Goal: Use online tool/utility: Utilize a website feature to perform a specific function

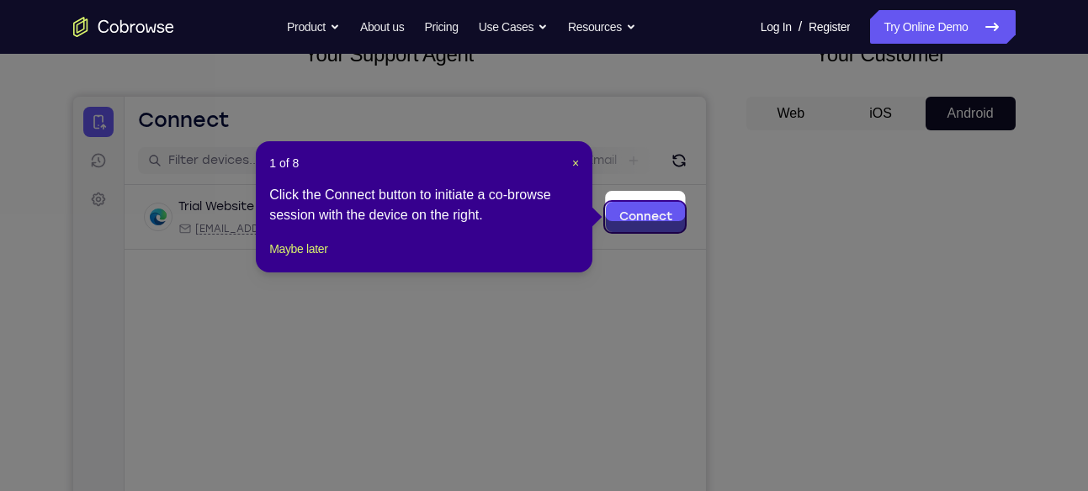
scroll to position [121, 0]
click at [576, 163] on span "×" at bounding box center [575, 163] width 7 height 13
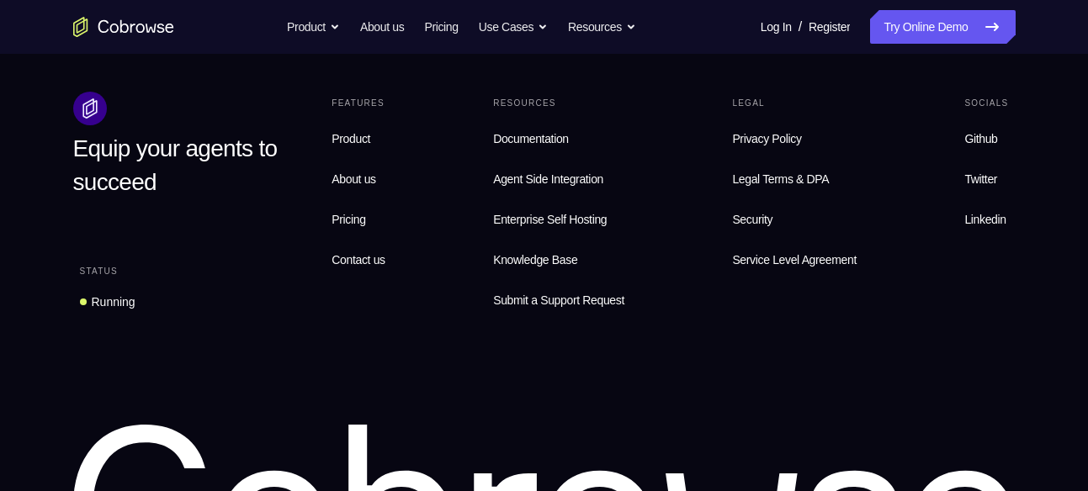
scroll to position [1167, 0]
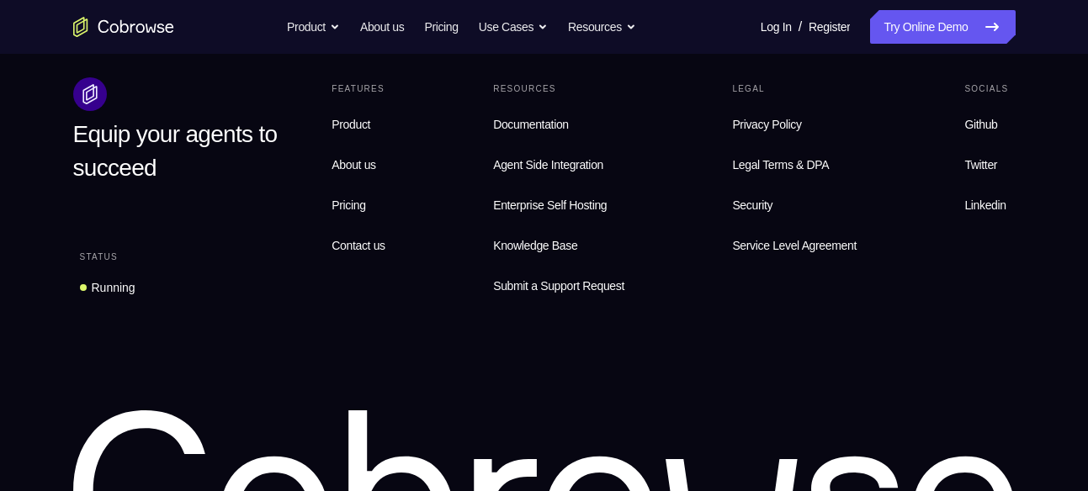
click at [725, 188] on link "Security" at bounding box center [794, 205] width 138 height 34
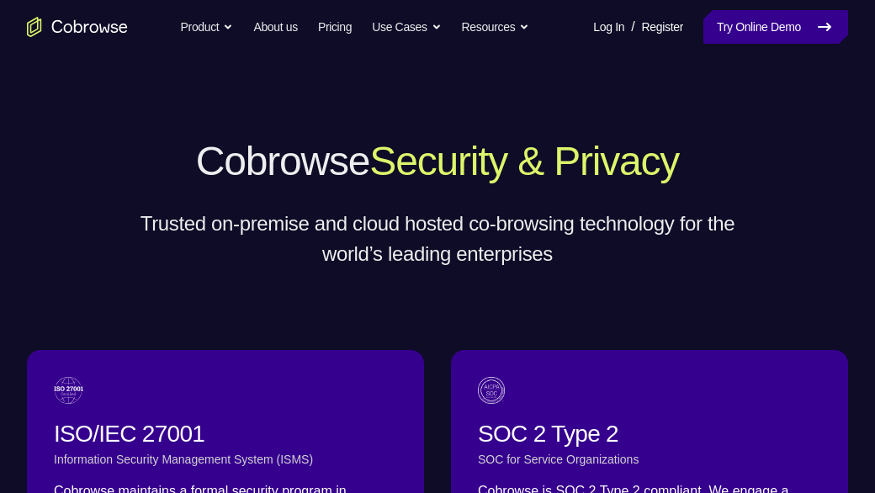
click at [805, 26] on link "Try Online Demo" at bounding box center [775, 27] width 145 height 34
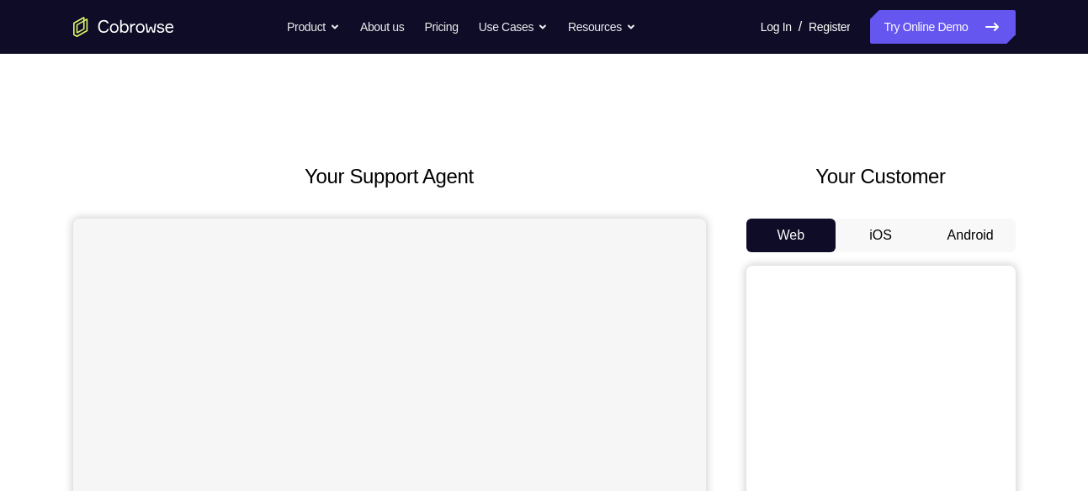
click at [874, 237] on button "Android" at bounding box center [970, 236] width 90 height 34
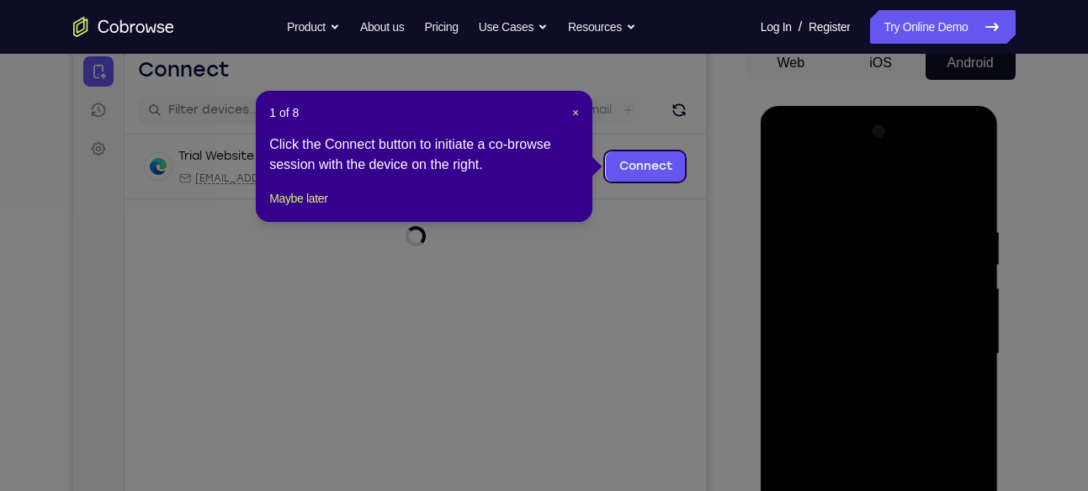
scroll to position [170, 0]
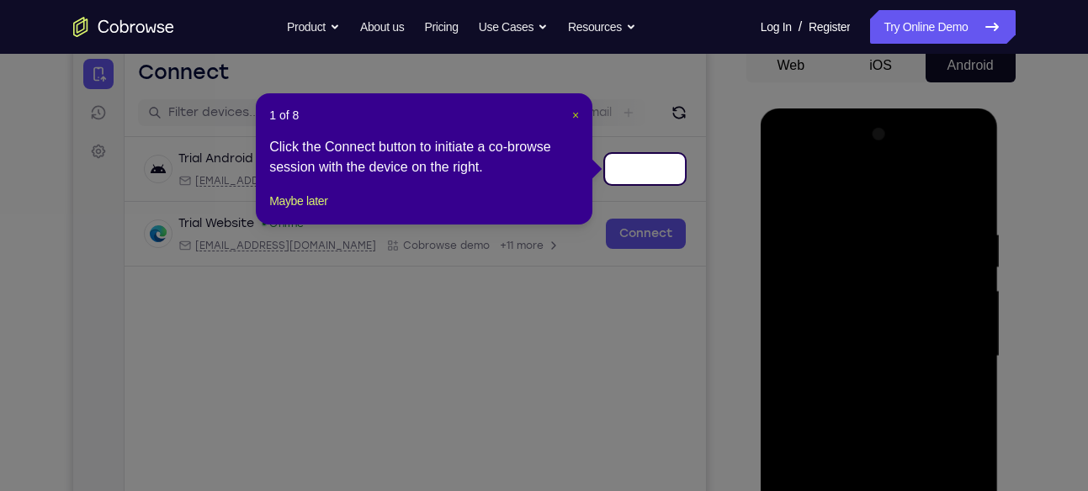
click at [576, 114] on span "×" at bounding box center [575, 115] width 7 height 13
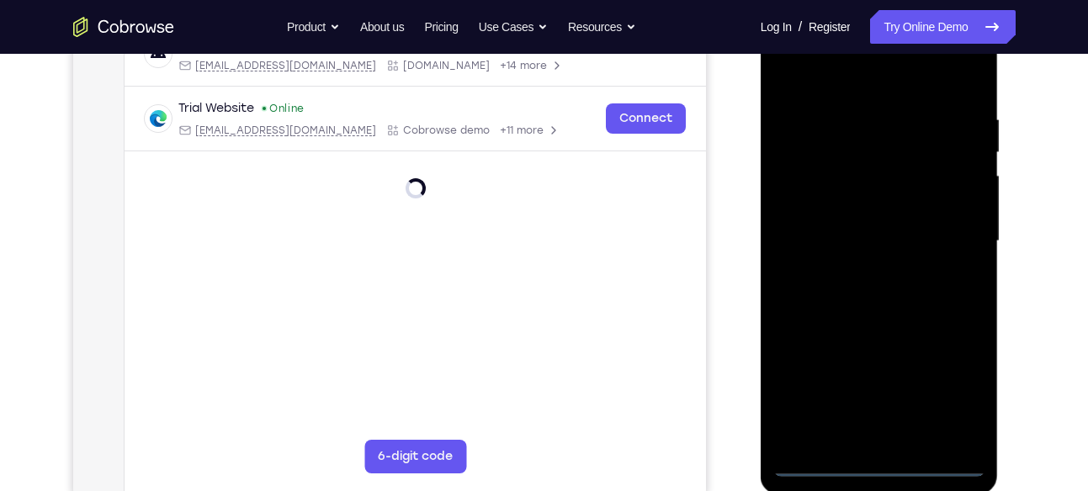
scroll to position [287, 0]
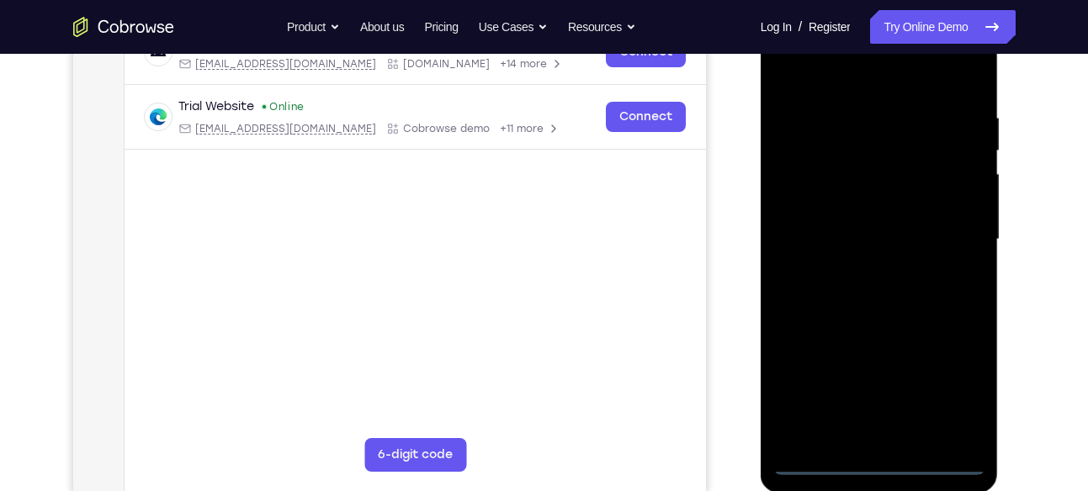
click at [874, 454] on div at bounding box center [879, 239] width 212 height 471
click at [874, 460] on div at bounding box center [879, 239] width 212 height 471
click at [874, 399] on div at bounding box center [879, 239] width 212 height 471
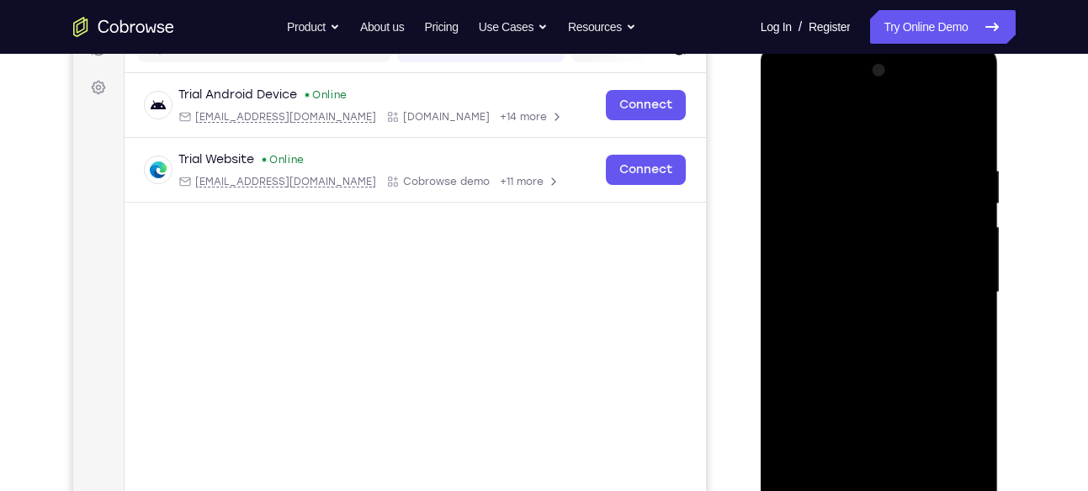
scroll to position [233, 0]
click at [788, 99] on div at bounding box center [879, 293] width 212 height 471
click at [874, 291] on div at bounding box center [879, 293] width 212 height 471
click at [861, 323] on div at bounding box center [879, 293] width 212 height 471
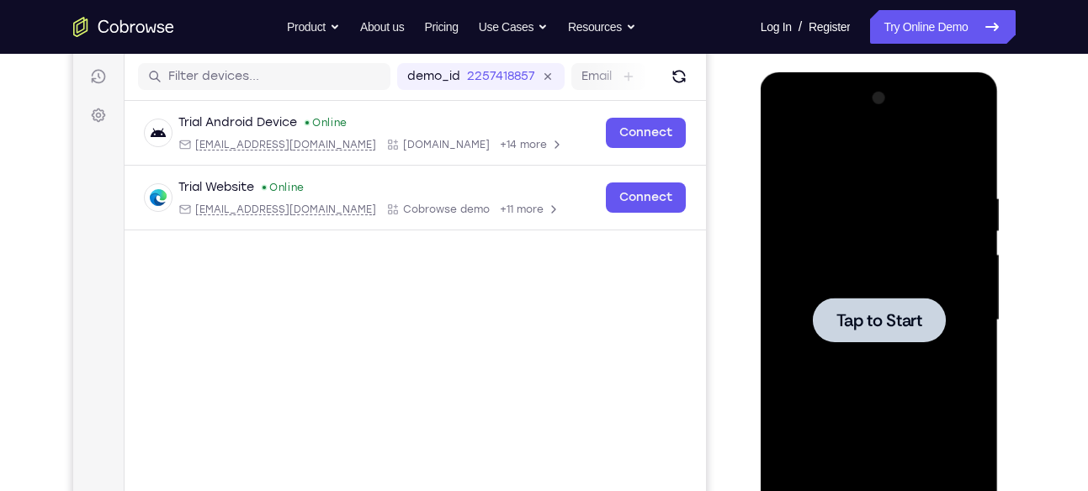
scroll to position [206, 0]
drag, startPoint x: 891, startPoint y: 347, endPoint x: 914, endPoint y: 365, distance: 28.8
click at [874, 365] on div "Tap to Start" at bounding box center [879, 320] width 212 height 471
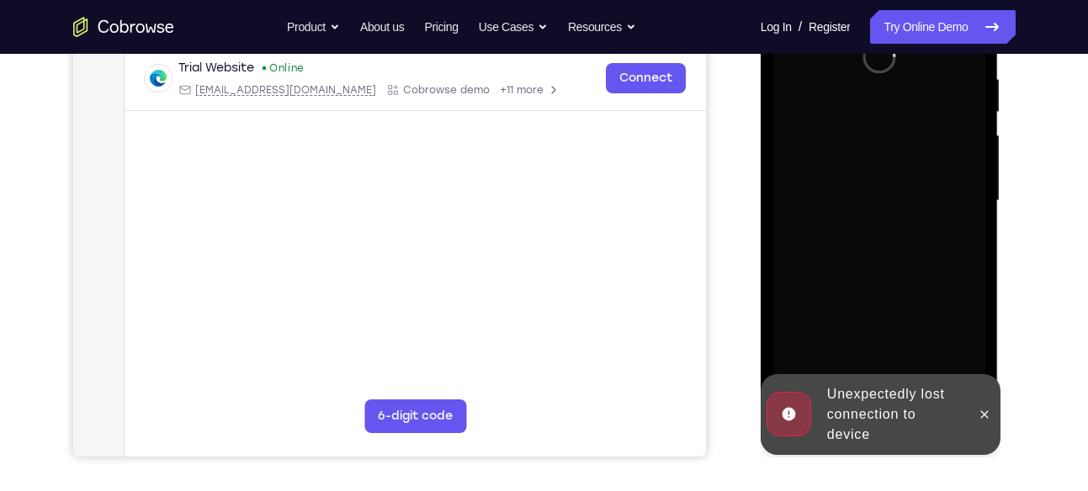
scroll to position [326, 0]
click at [874, 414] on icon at bounding box center [985, 414] width 8 height 8
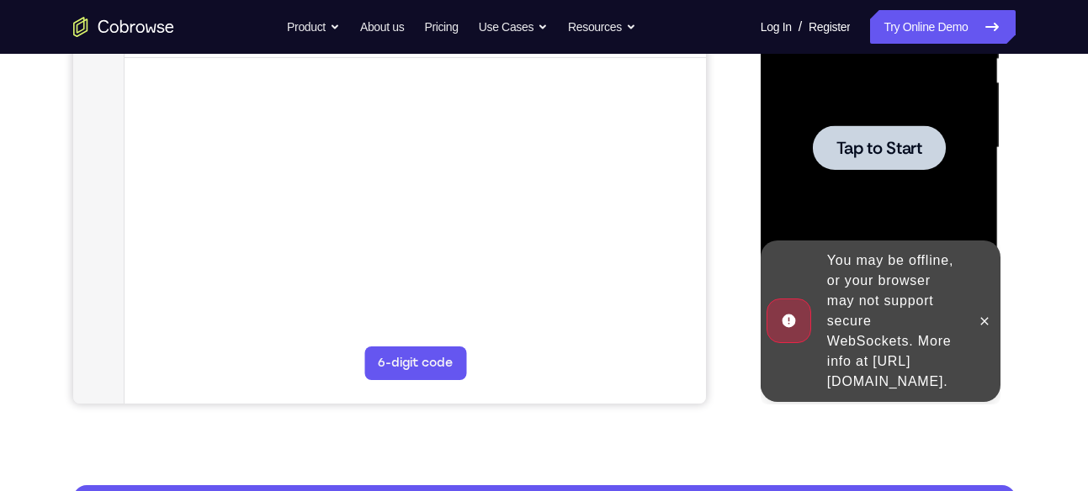
scroll to position [366, 0]
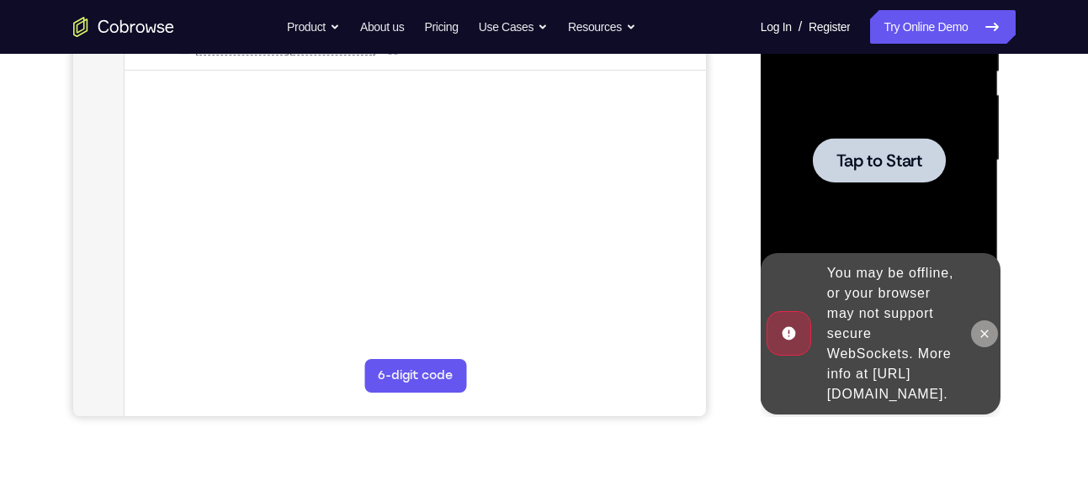
click at [874, 327] on icon at bounding box center [984, 333] width 13 height 13
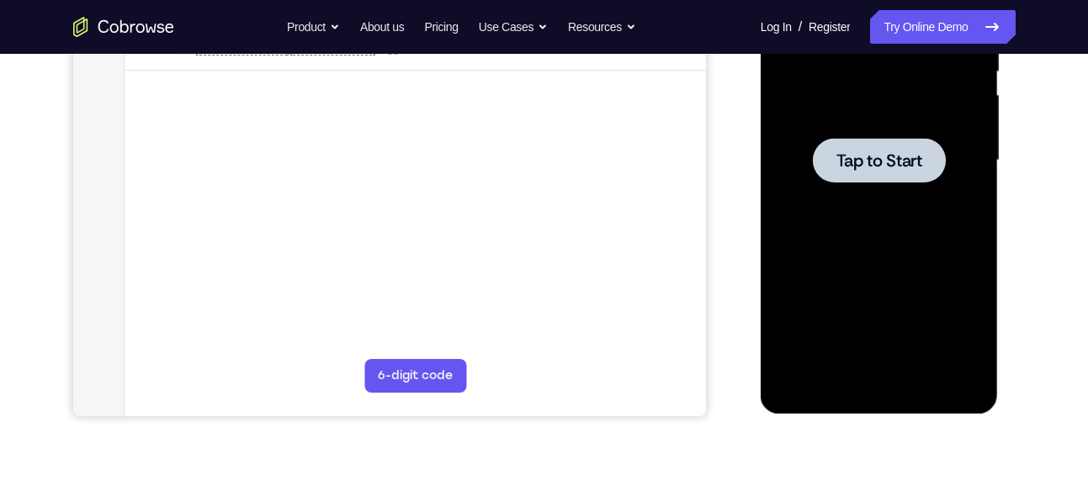
click at [848, 152] on span "Tap to Start" at bounding box center [879, 160] width 86 height 17
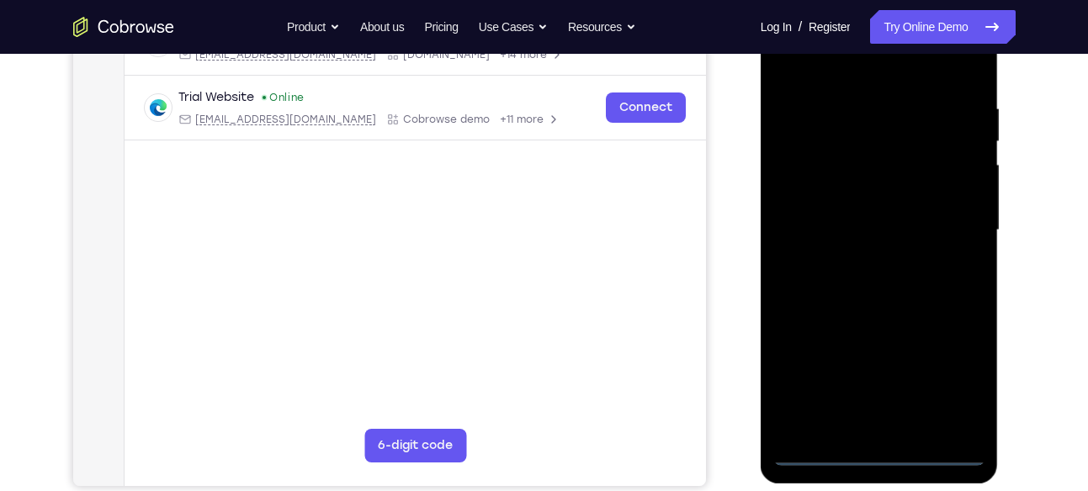
scroll to position [299, 0]
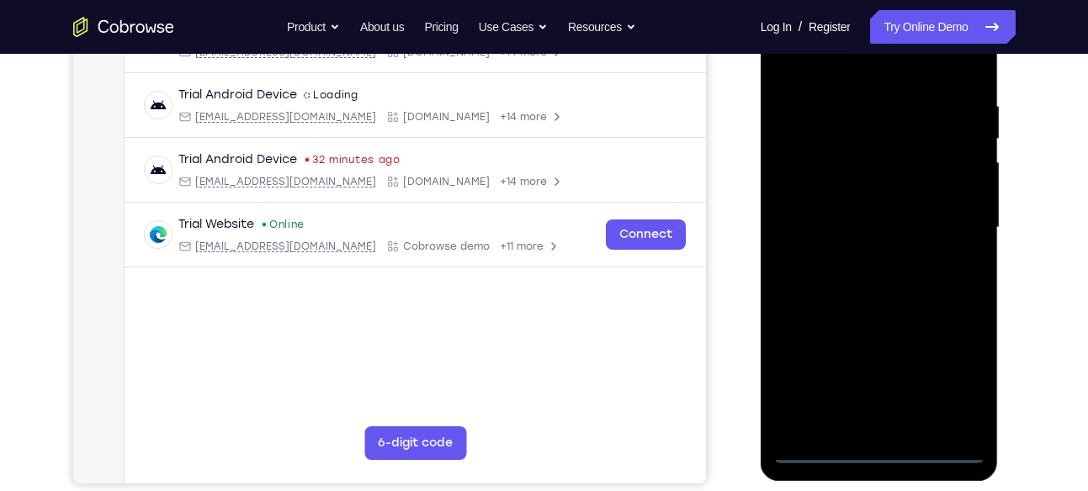
click at [874, 450] on div at bounding box center [879, 227] width 212 height 471
click at [874, 383] on div at bounding box center [879, 227] width 212 height 471
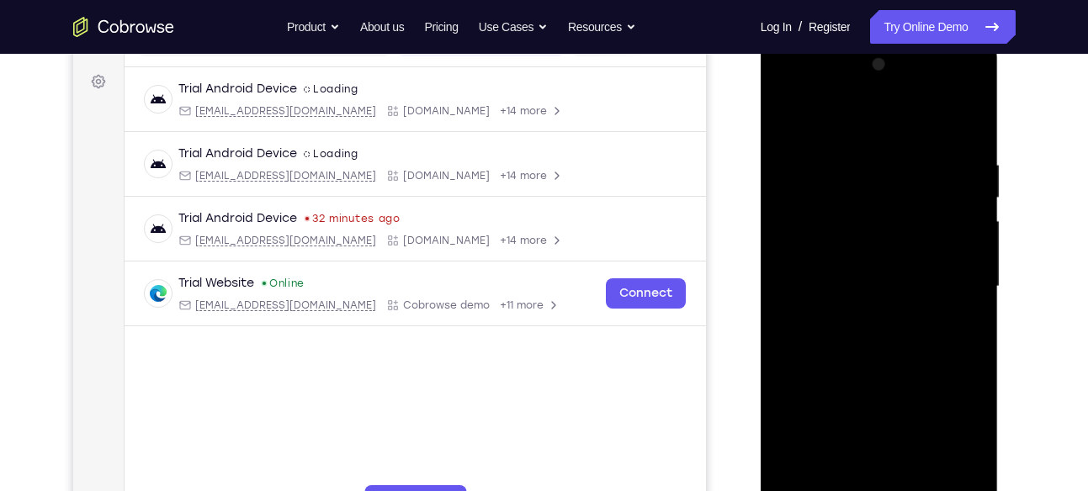
scroll to position [239, 0]
click at [786, 91] on div at bounding box center [879, 287] width 212 height 471
click at [874, 284] on div at bounding box center [879, 287] width 212 height 471
click at [861, 320] on div at bounding box center [879, 287] width 212 height 471
click at [851, 278] on div at bounding box center [879, 287] width 212 height 471
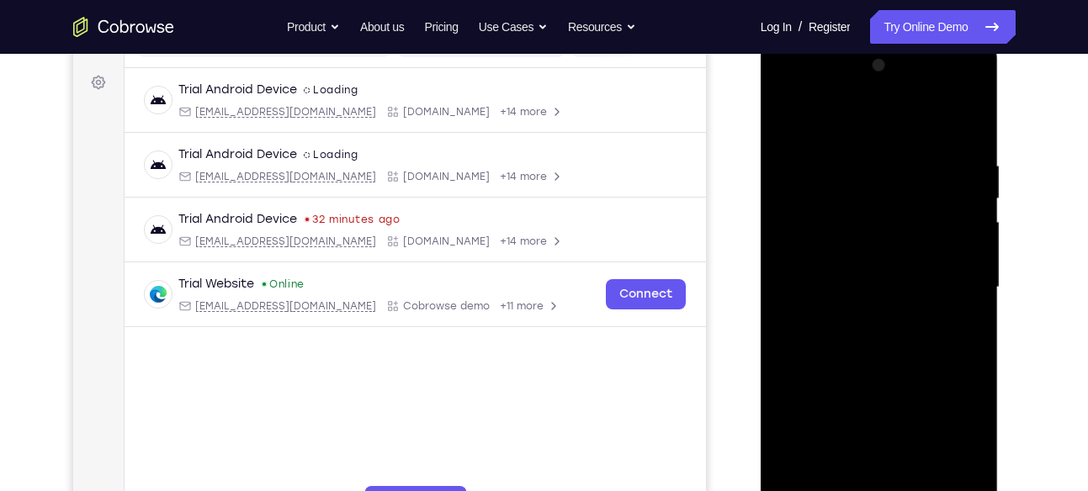
click at [873, 258] on div at bounding box center [879, 287] width 212 height 471
click at [874, 286] on div at bounding box center [879, 287] width 212 height 471
click at [862, 341] on div at bounding box center [879, 287] width 212 height 471
click at [871, 342] on div at bounding box center [879, 287] width 212 height 471
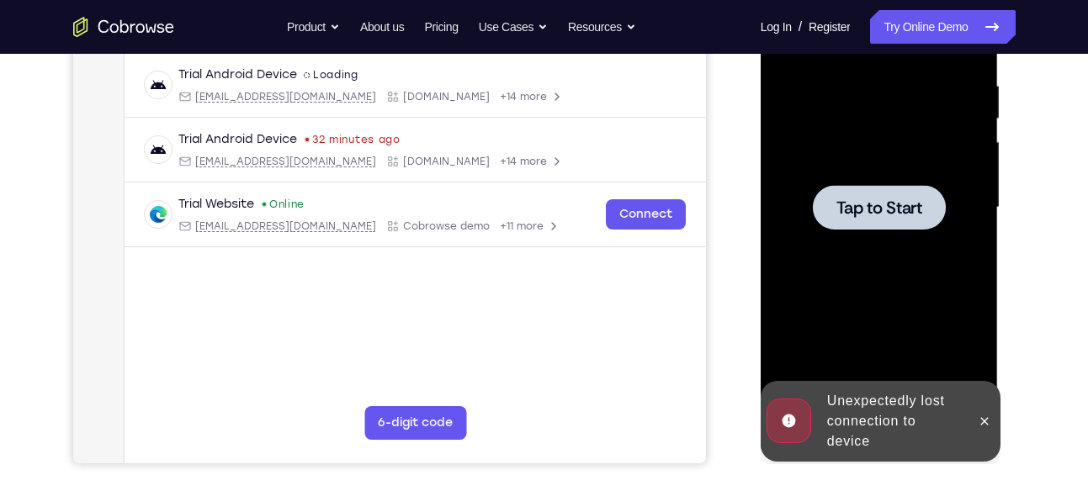
scroll to position [318, 0]
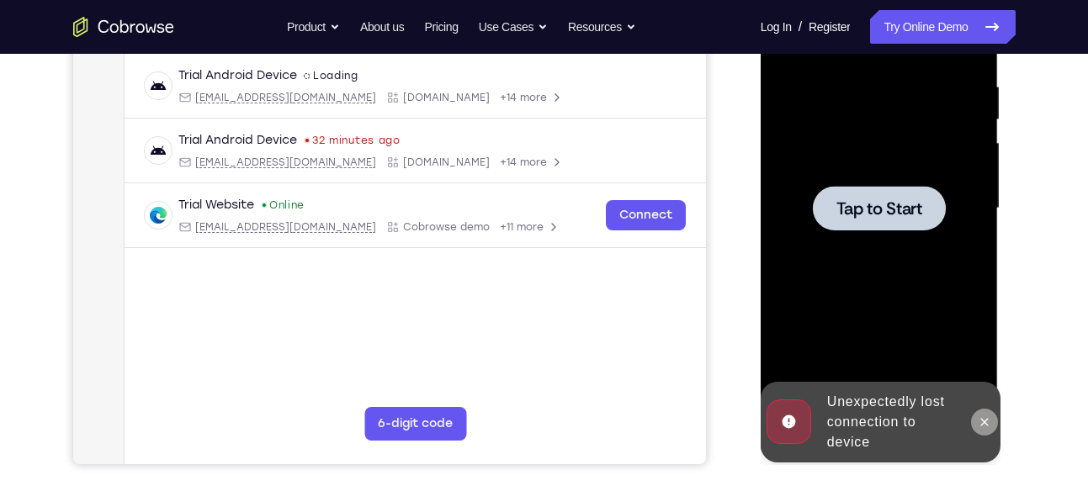
click at [874, 426] on icon at bounding box center [984, 422] width 13 height 13
